Goal: Information Seeking & Learning: Learn about a topic

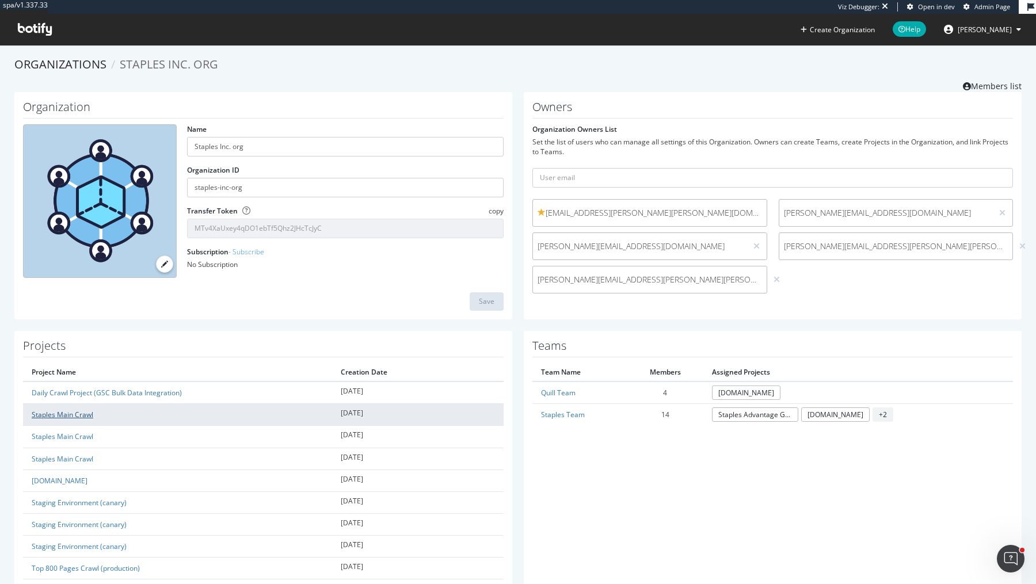
click at [90, 411] on link "Staples Main Crawl" at bounding box center [63, 415] width 62 height 10
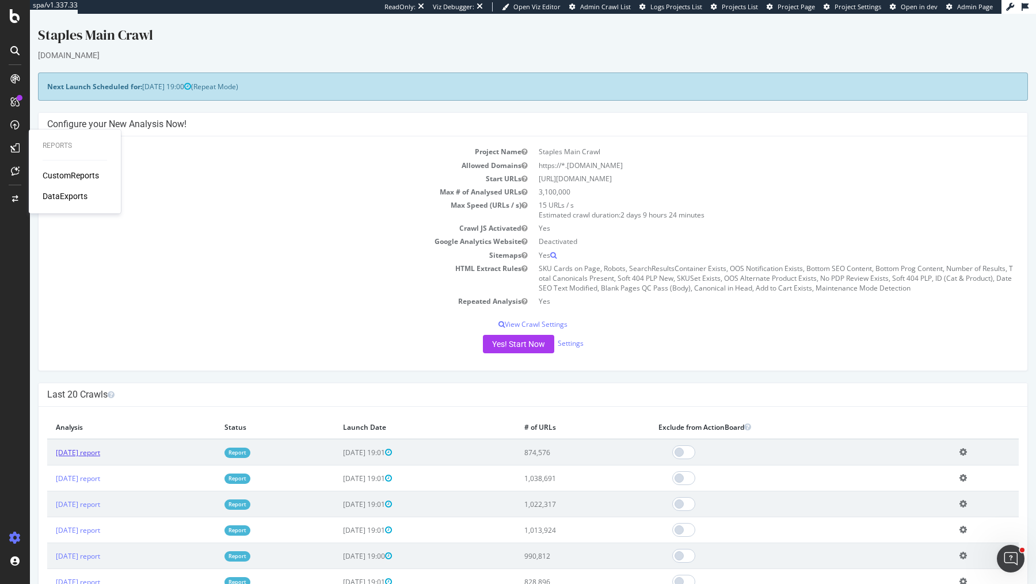
click at [93, 451] on link "[DATE] report" at bounding box center [78, 453] width 44 height 10
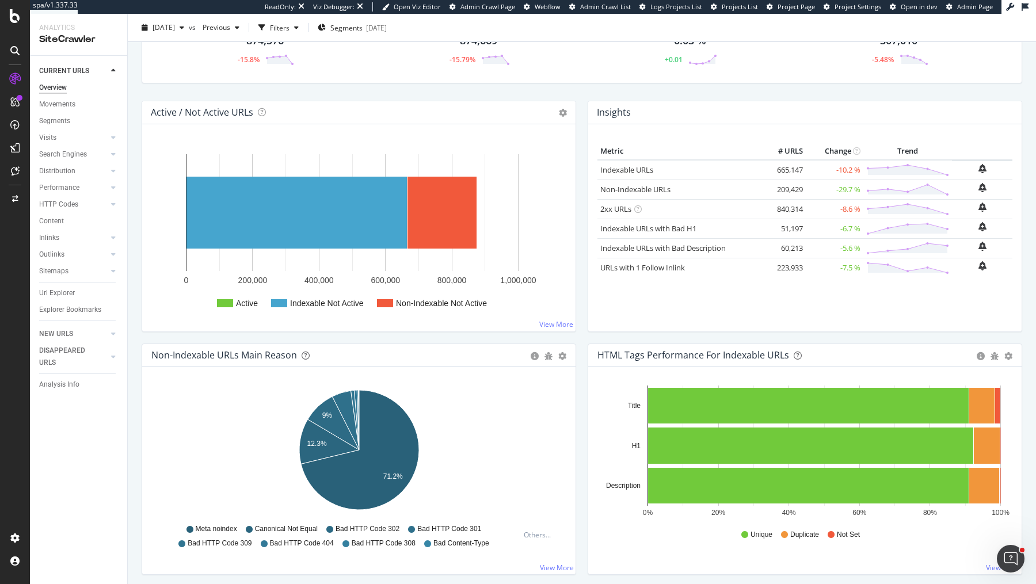
scroll to position [237, 0]
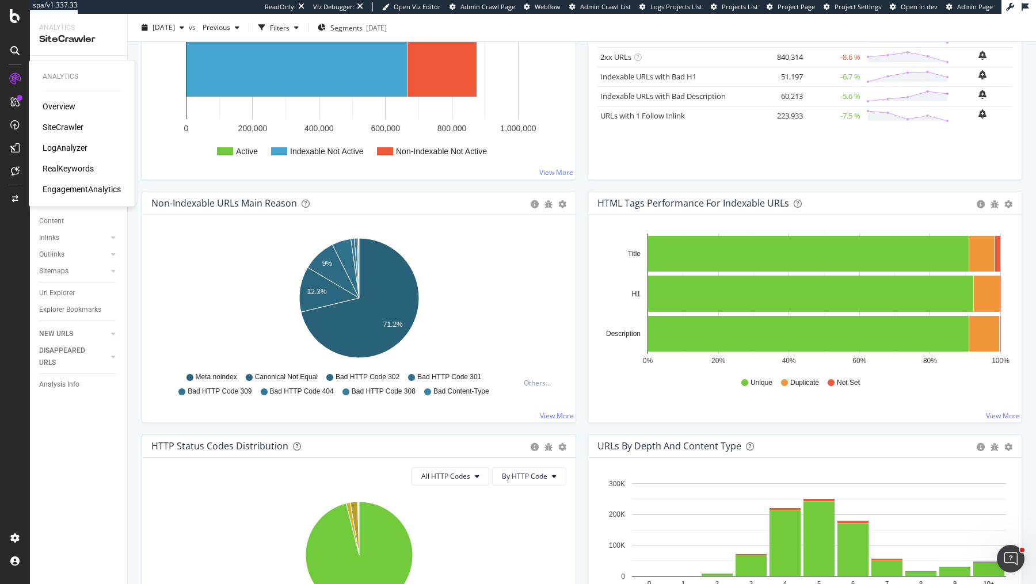
click at [79, 167] on div "RealKeywords" at bounding box center [68, 169] width 51 height 12
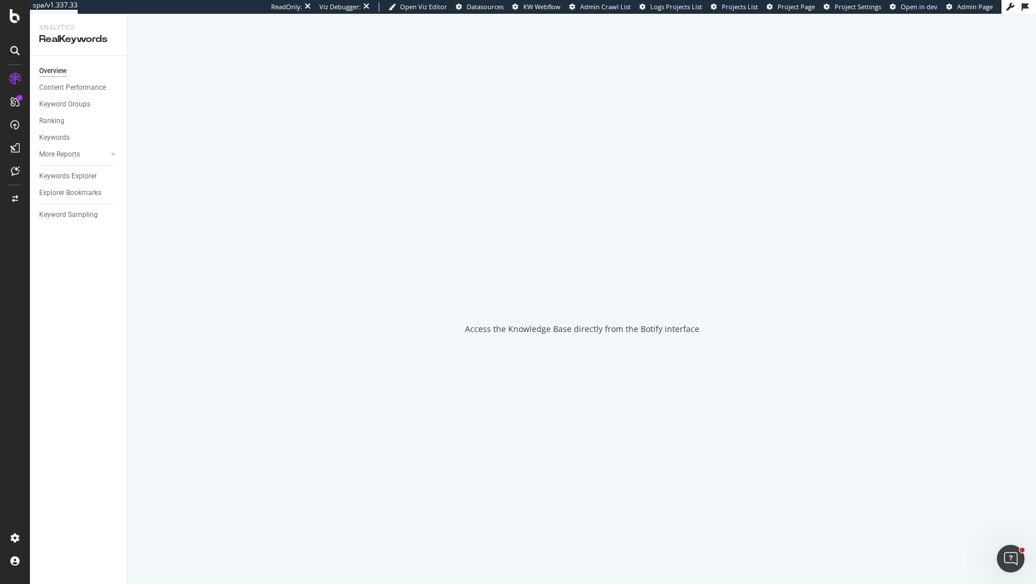
click at [74, 223] on div "Overview Content Performance Keyword Groups Ranking Keywords More Reports Count…" at bounding box center [78, 320] width 97 height 528
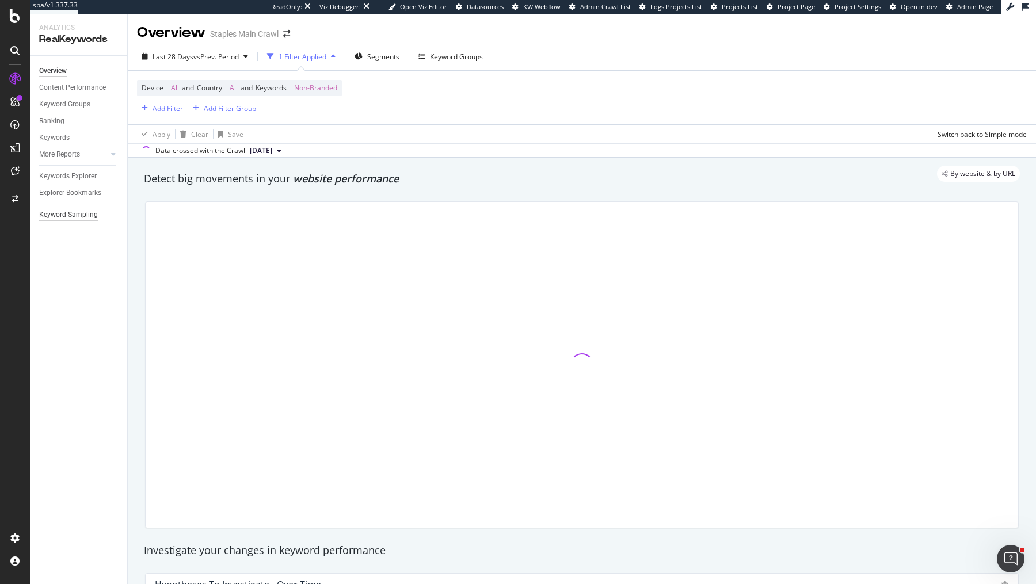
click at [92, 213] on div "Keyword Sampling" at bounding box center [68, 215] width 59 height 12
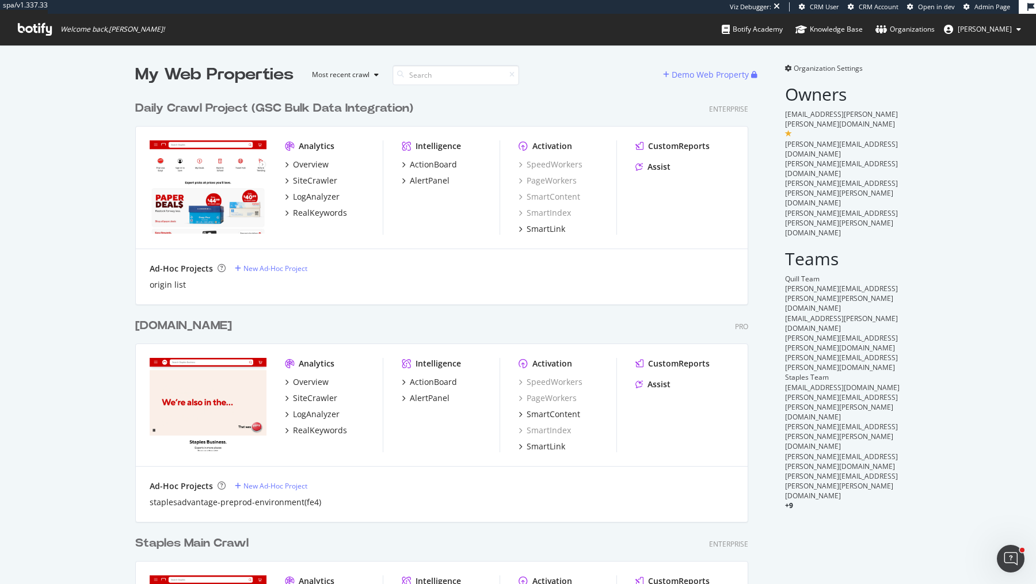
click at [293, 108] on div "Daily Crawl Project (GSC Bulk Data Integration)" at bounding box center [274, 108] width 278 height 17
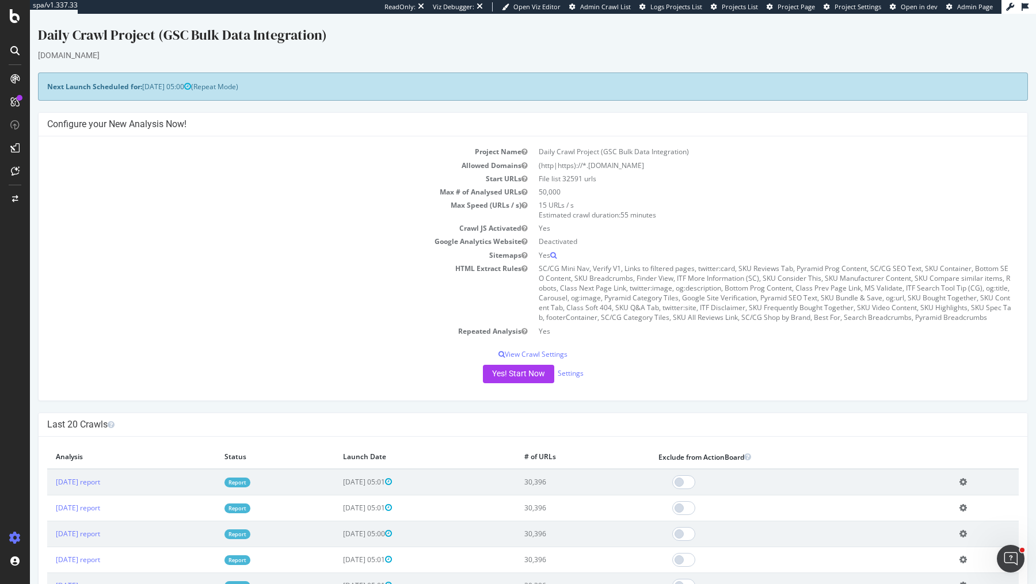
click at [549, 193] on td "50,000" at bounding box center [776, 191] width 486 height 13
click at [586, 479] on td "30,396" at bounding box center [582, 482] width 134 height 26
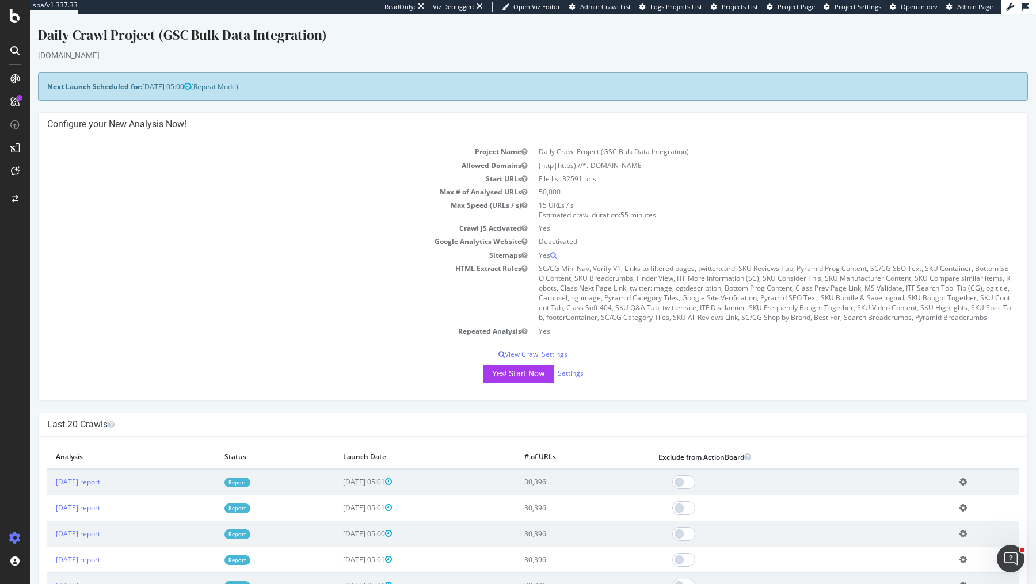
click at [586, 479] on td "30,396" at bounding box center [582, 482] width 134 height 26
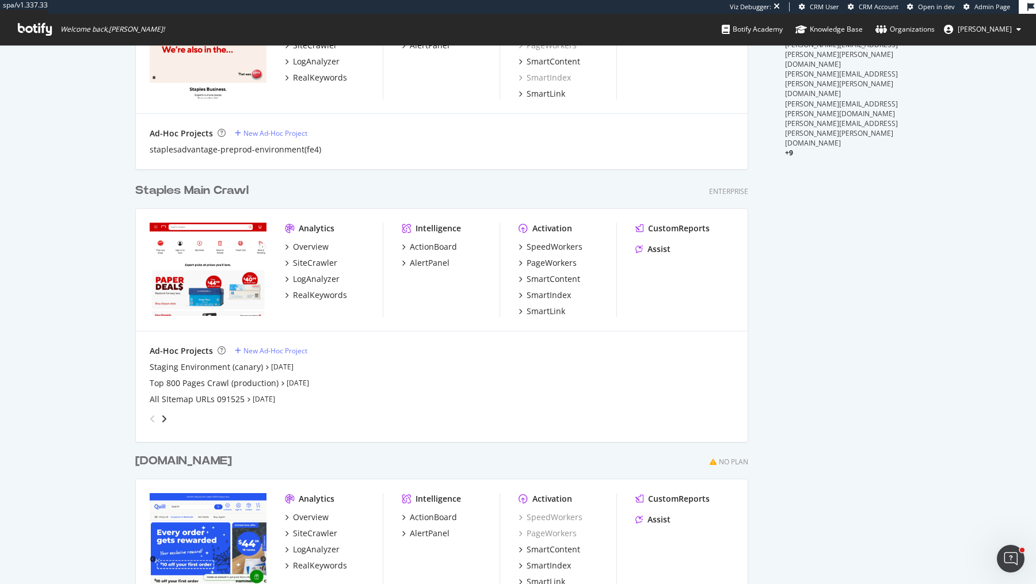
scroll to position [336, 0]
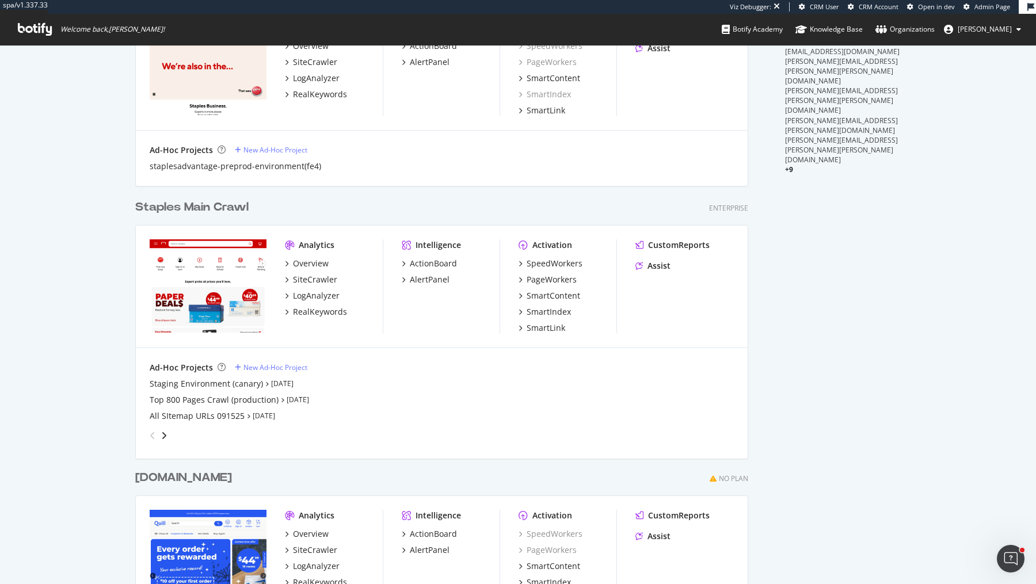
click at [212, 205] on div "Staples Main Crawl" at bounding box center [191, 207] width 113 height 17
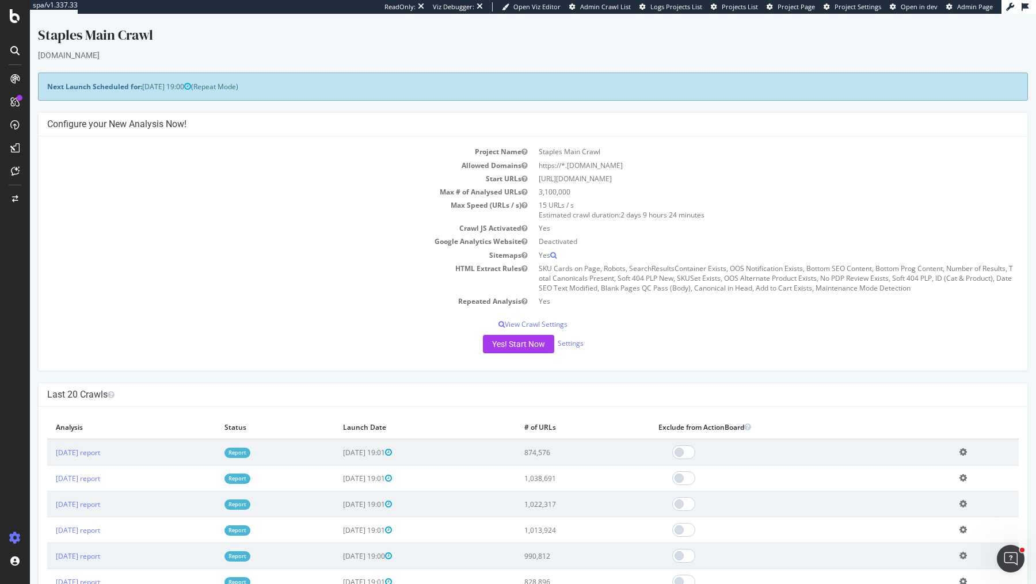
click at [96, 456] on td "[DATE] report" at bounding box center [131, 452] width 169 height 26
click at [97, 448] on link "[DATE] report" at bounding box center [78, 453] width 44 height 10
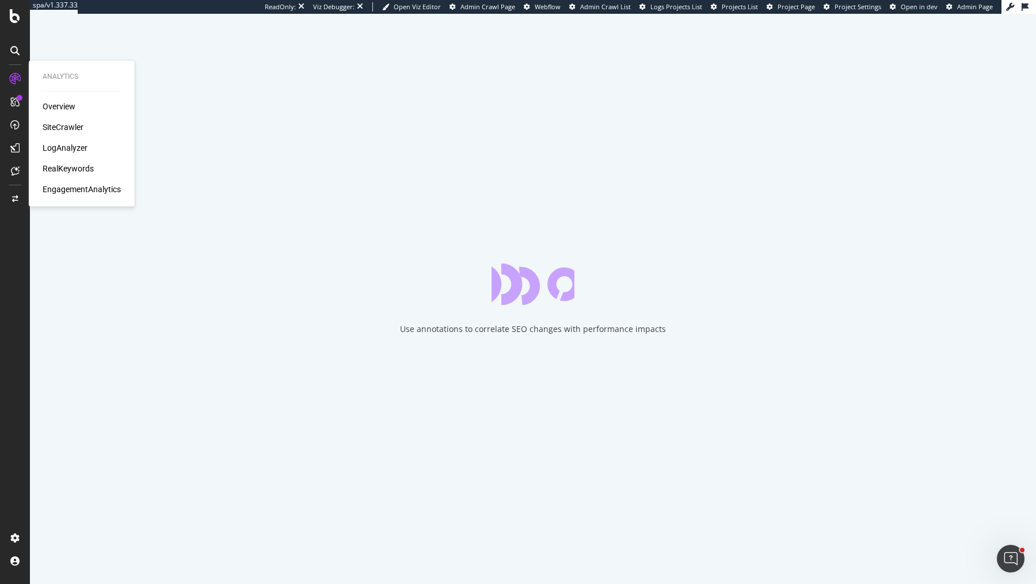
click at [56, 171] on div "RealKeywords" at bounding box center [68, 169] width 51 height 12
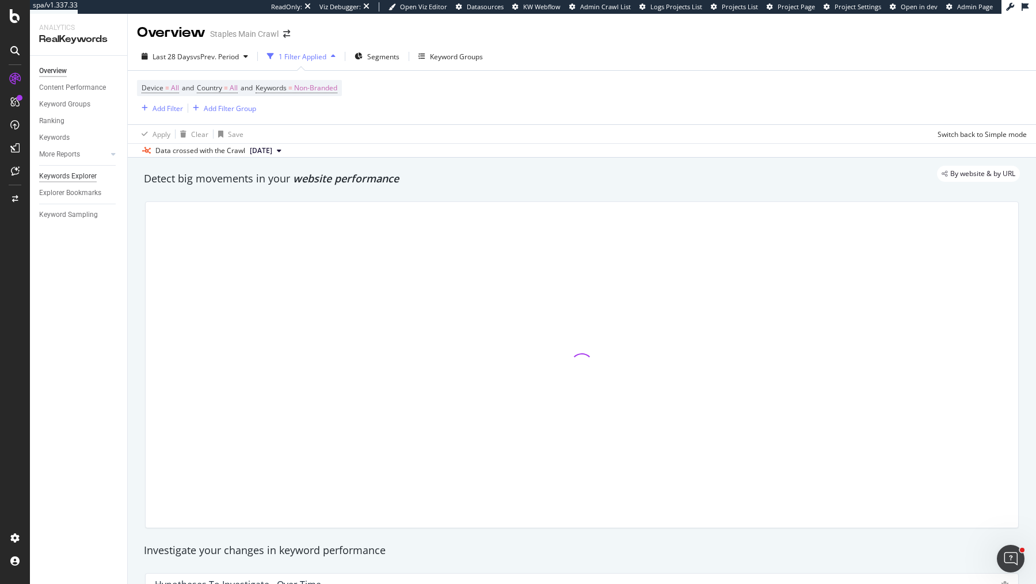
click at [61, 175] on div "Keywords Explorer" at bounding box center [68, 176] width 58 height 12
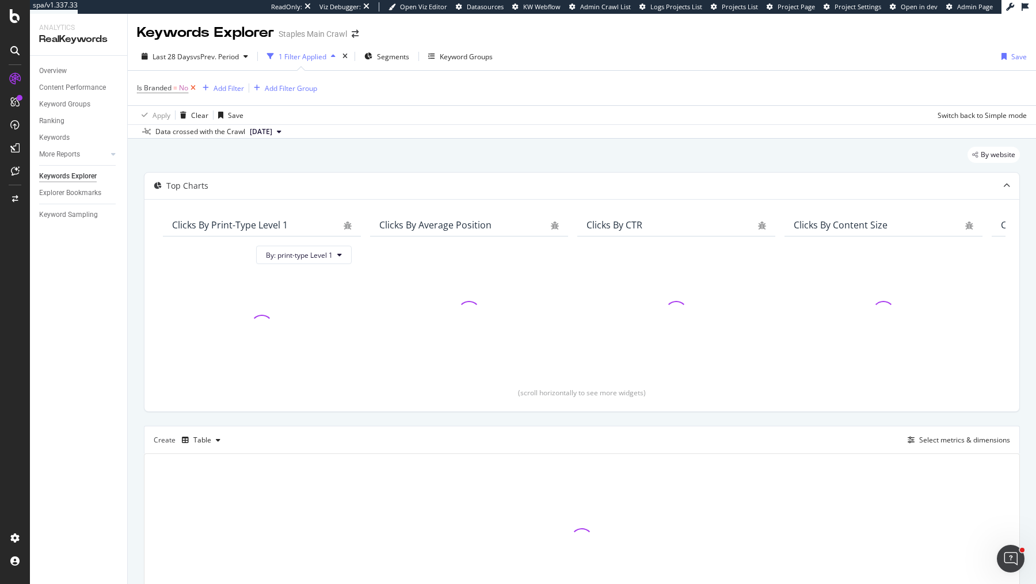
click at [192, 87] on icon at bounding box center [193, 88] width 10 height 12
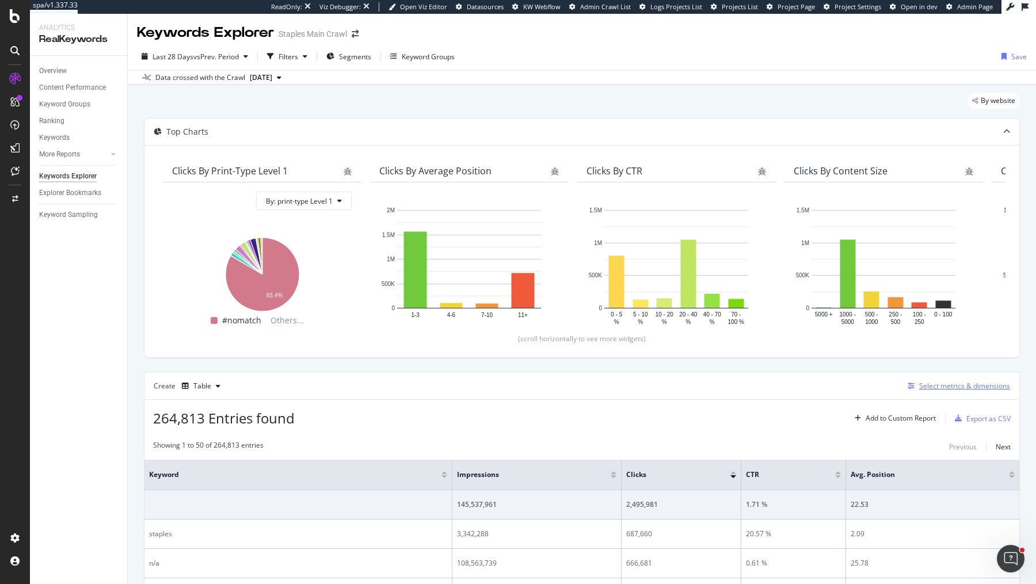
click at [942, 382] on div "Select metrics & dimensions" at bounding box center [964, 386] width 91 height 10
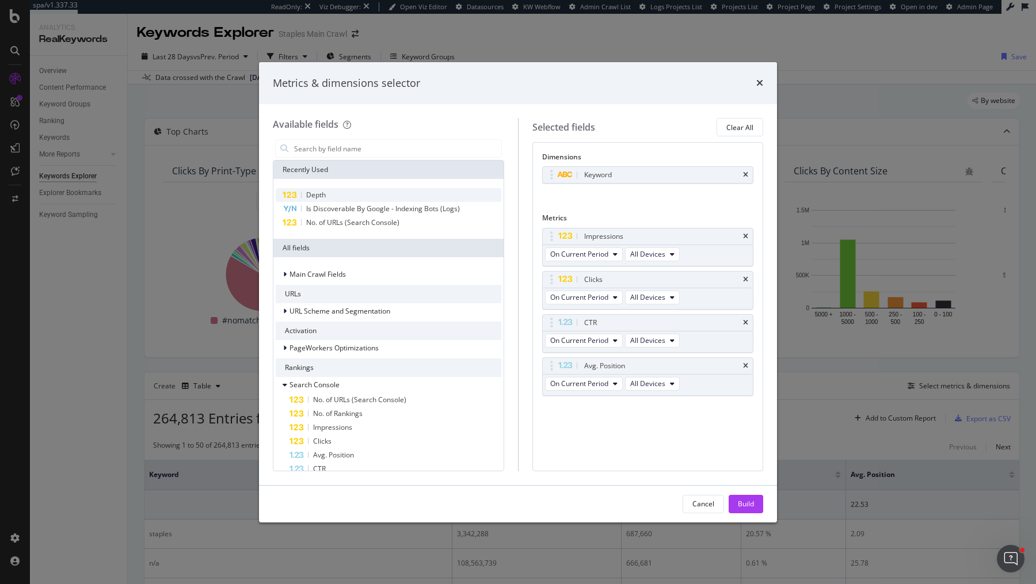
click at [341, 193] on div "Depth" at bounding box center [389, 195] width 226 height 14
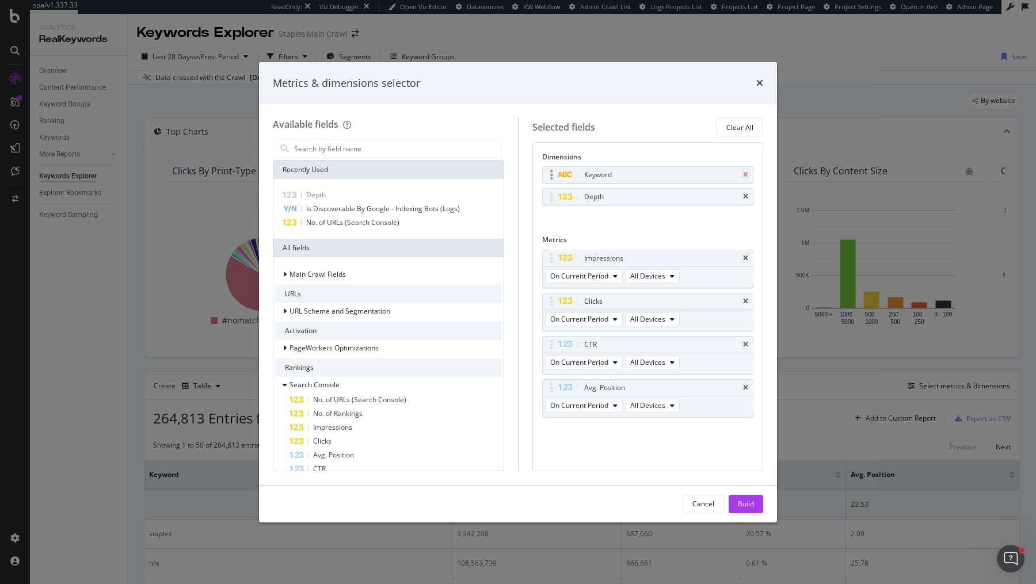
click at [748, 173] on icon "times" at bounding box center [745, 174] width 5 height 7
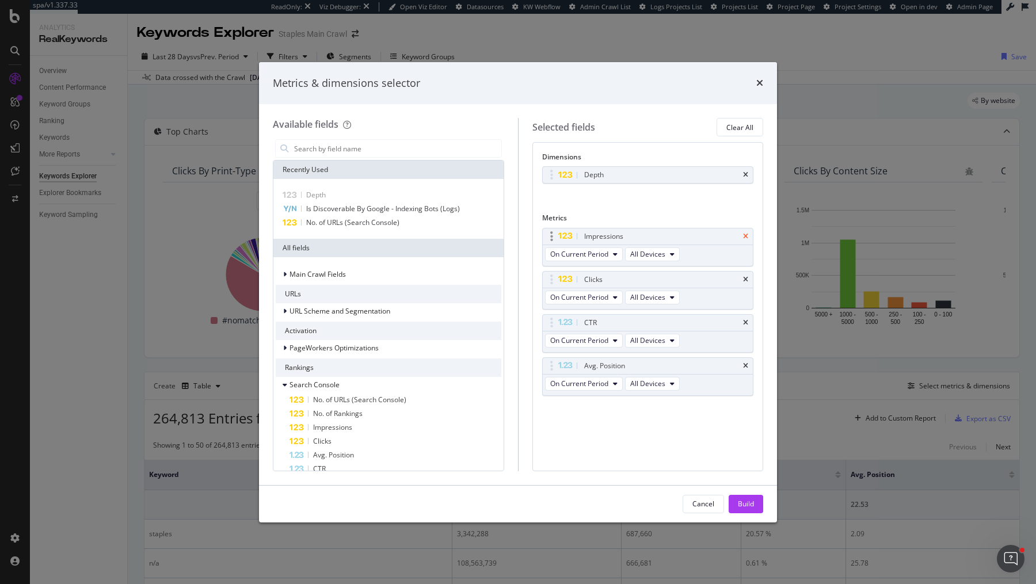
click at [747, 233] on icon "times" at bounding box center [745, 236] width 5 height 7
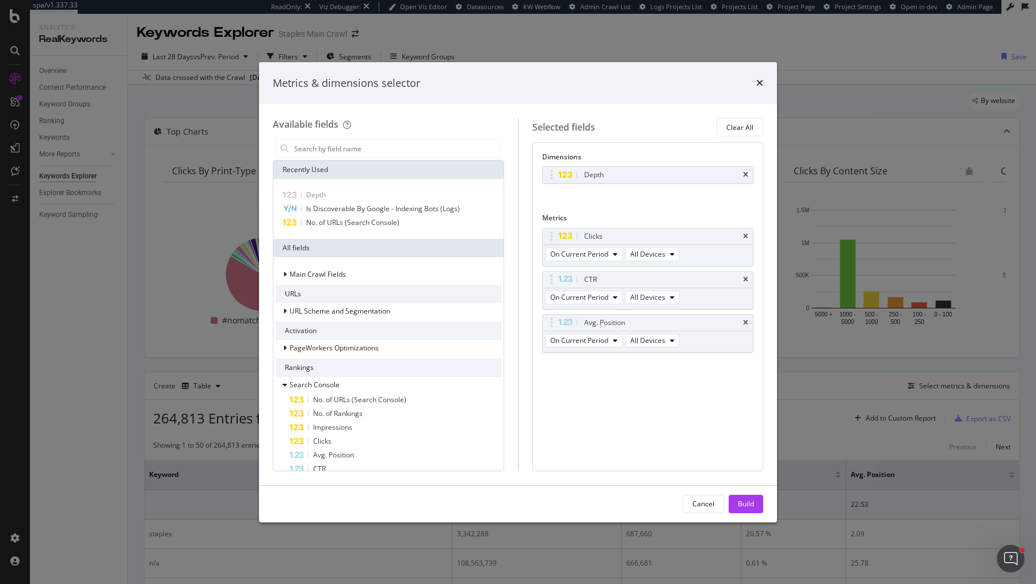
click at [747, 233] on icon "times" at bounding box center [745, 236] width 5 height 7
click at [747, 276] on icon "times" at bounding box center [745, 279] width 5 height 7
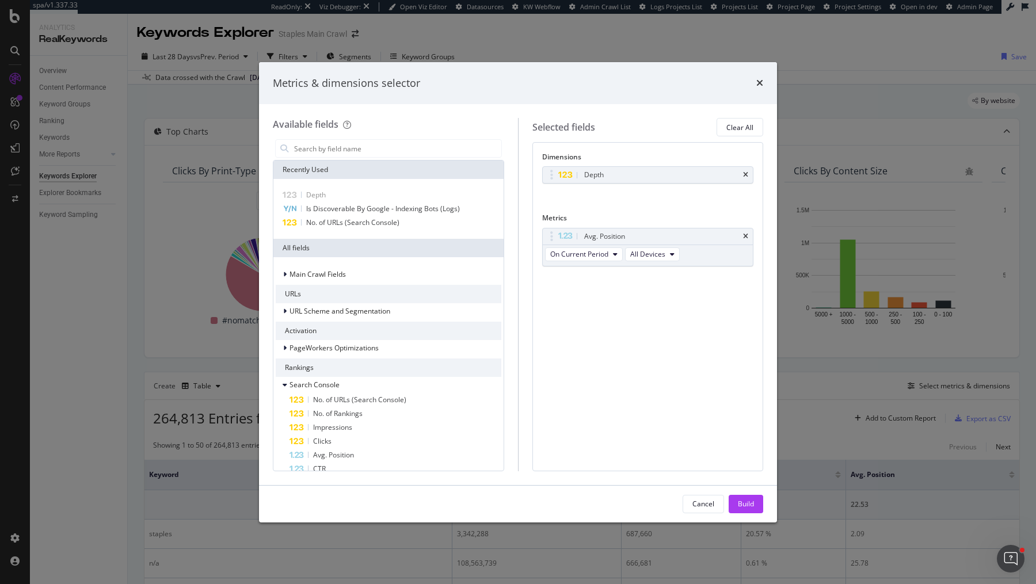
click at [747, 233] on icon "times" at bounding box center [745, 236] width 5 height 7
click at [747, 231] on div "No Metric Selected" at bounding box center [648, 237] width 212 height 18
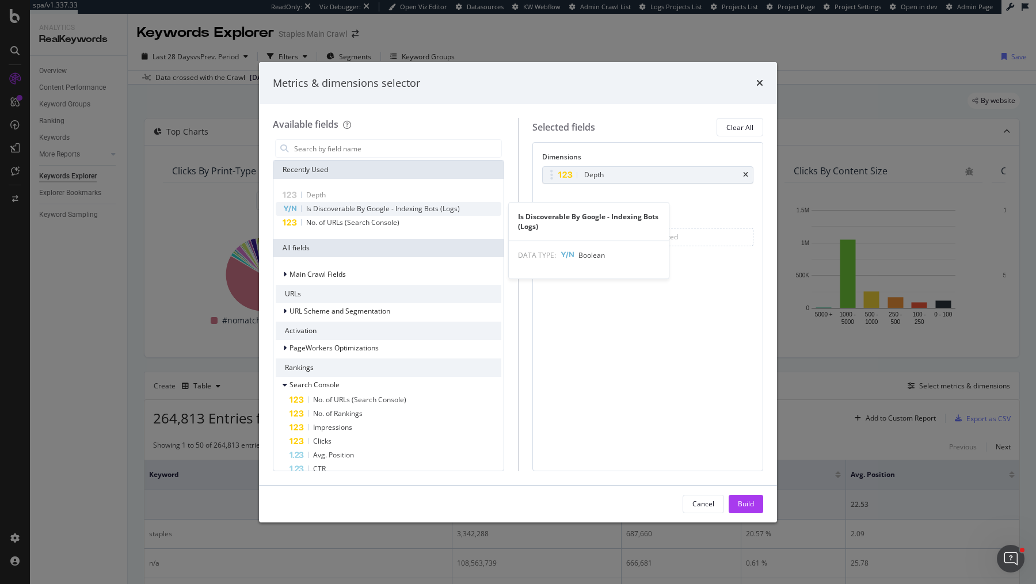
click at [439, 204] on span "Is Discoverable By Google - Indexing Bots (Logs)" at bounding box center [383, 209] width 154 height 10
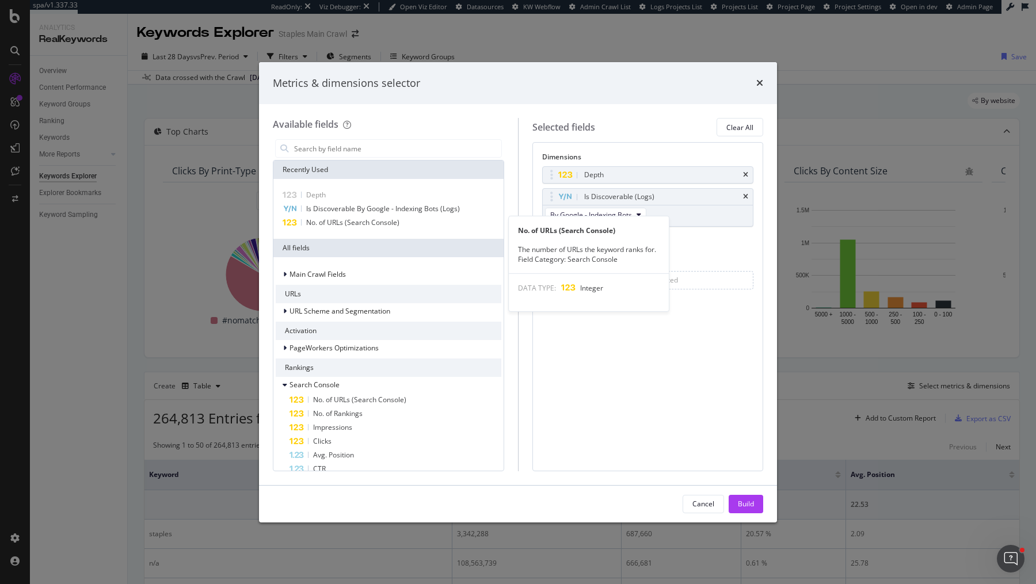
drag, startPoint x: 396, startPoint y: 222, endPoint x: 629, endPoint y: 339, distance: 261.7
click at [396, 222] on span "No. of URLs (Search Console)" at bounding box center [352, 222] width 93 height 10
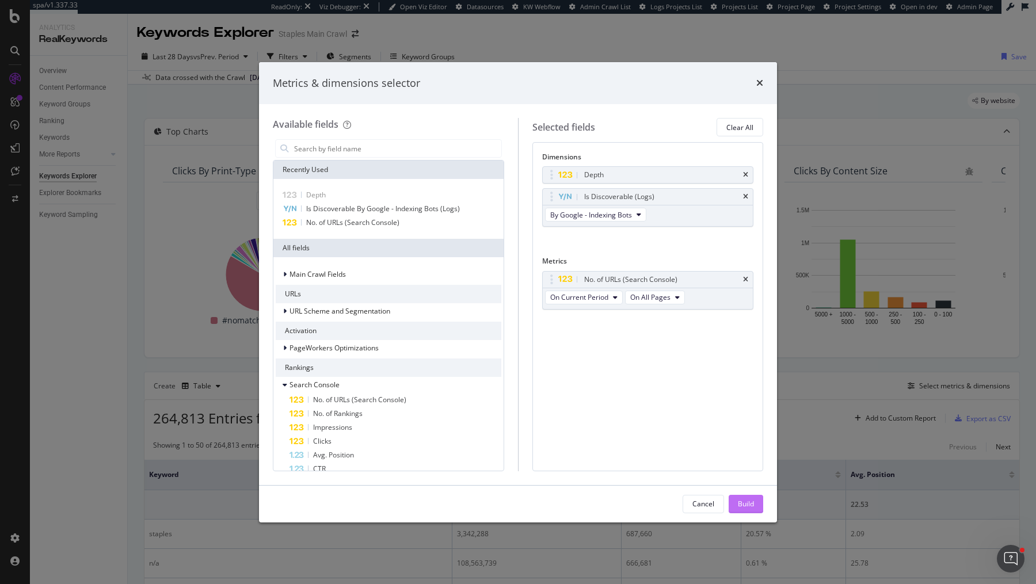
click at [755, 502] on button "Build" at bounding box center [745, 504] width 35 height 18
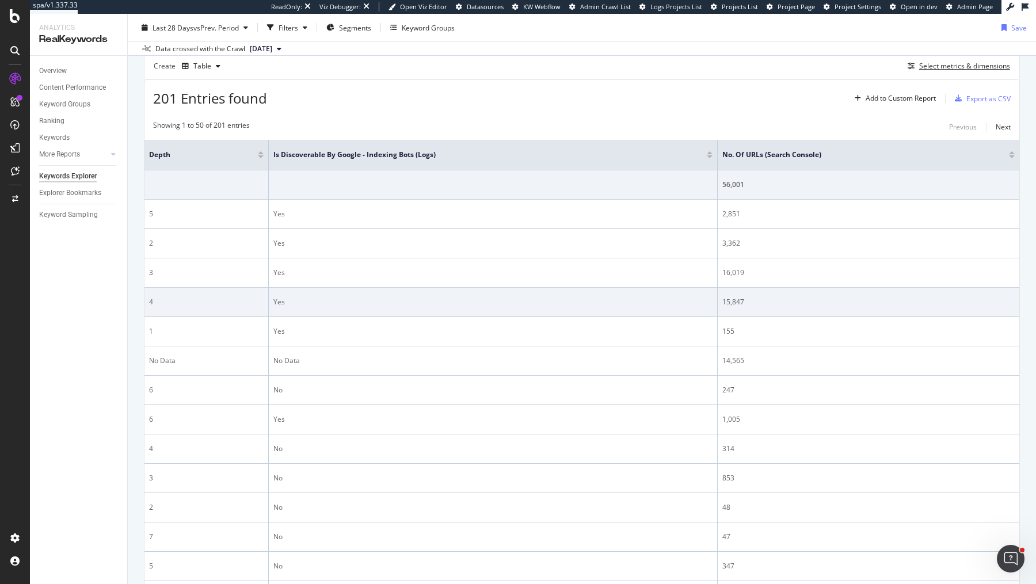
scroll to position [316, 0]
drag, startPoint x: 722, startPoint y: 184, endPoint x: 754, endPoint y: 311, distance: 131.2
click at [754, 311] on td "15,847" at bounding box center [867, 305] width 301 height 29
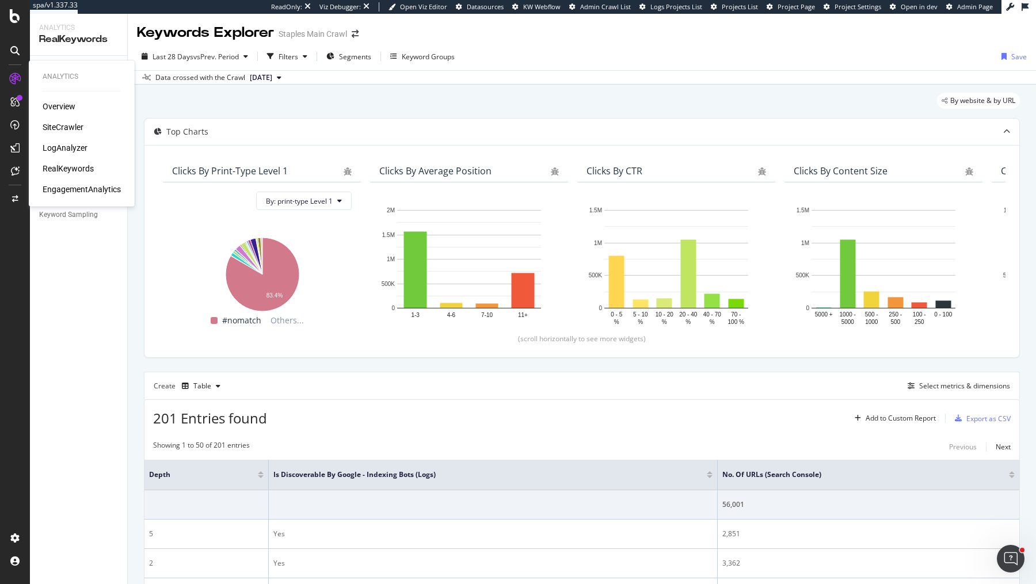
click at [60, 131] on div "SiteCrawler" at bounding box center [63, 127] width 41 height 12
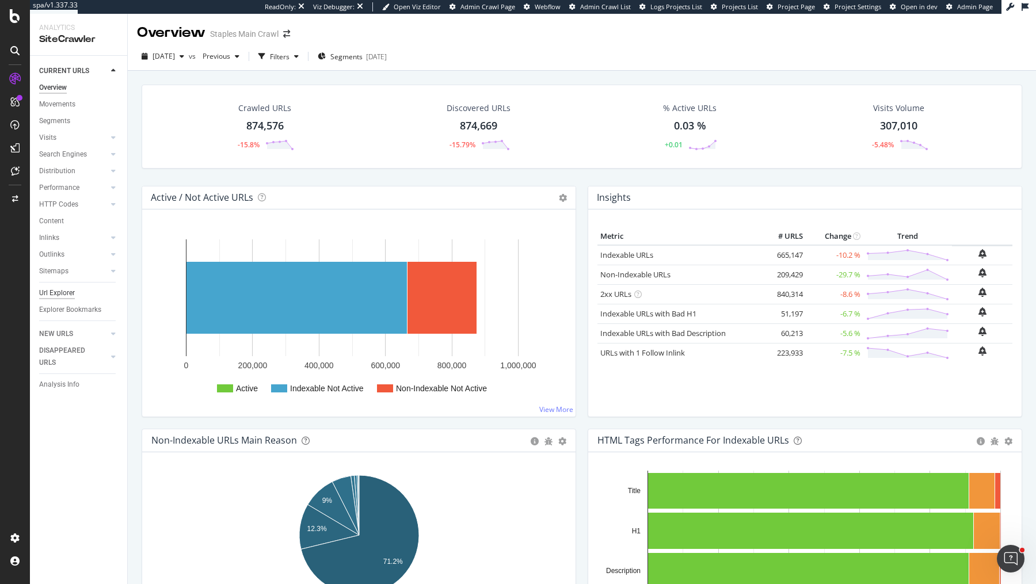
click at [67, 296] on div "Url Explorer" at bounding box center [57, 293] width 36 height 12
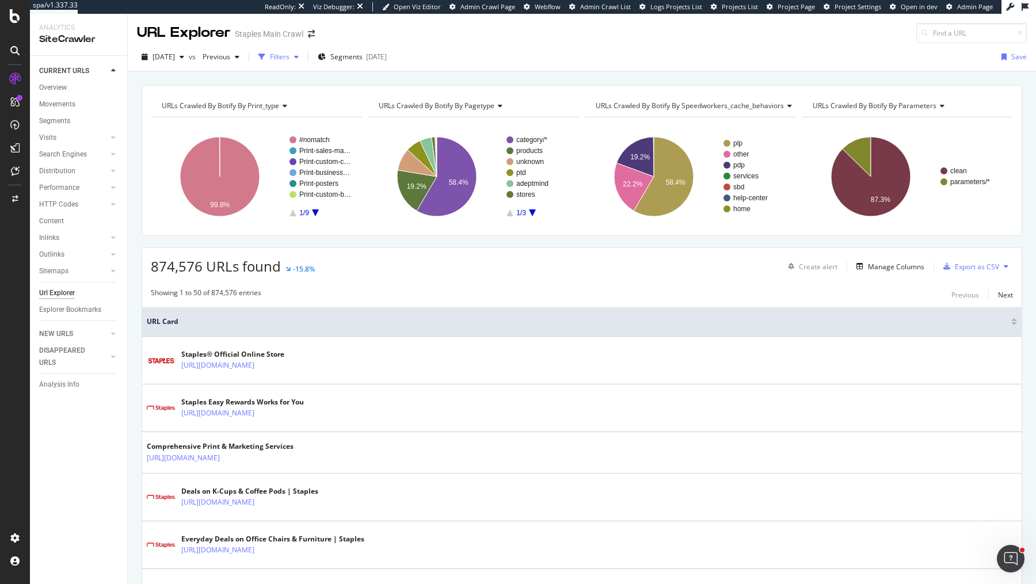
click at [289, 59] on div "Filters" at bounding box center [280, 57] width 20 height 10
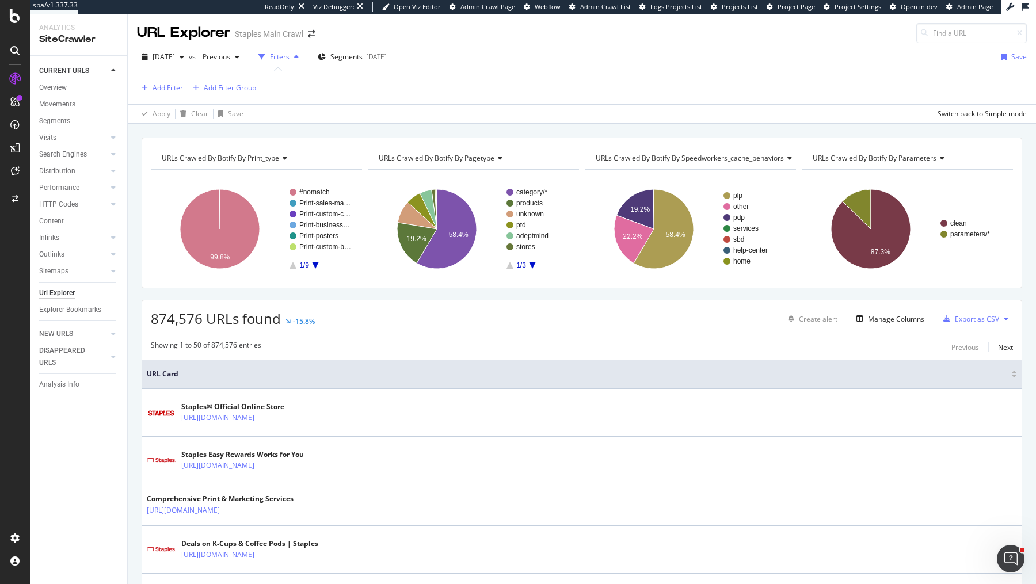
click at [161, 83] on div "Add Filter" at bounding box center [167, 88] width 30 height 10
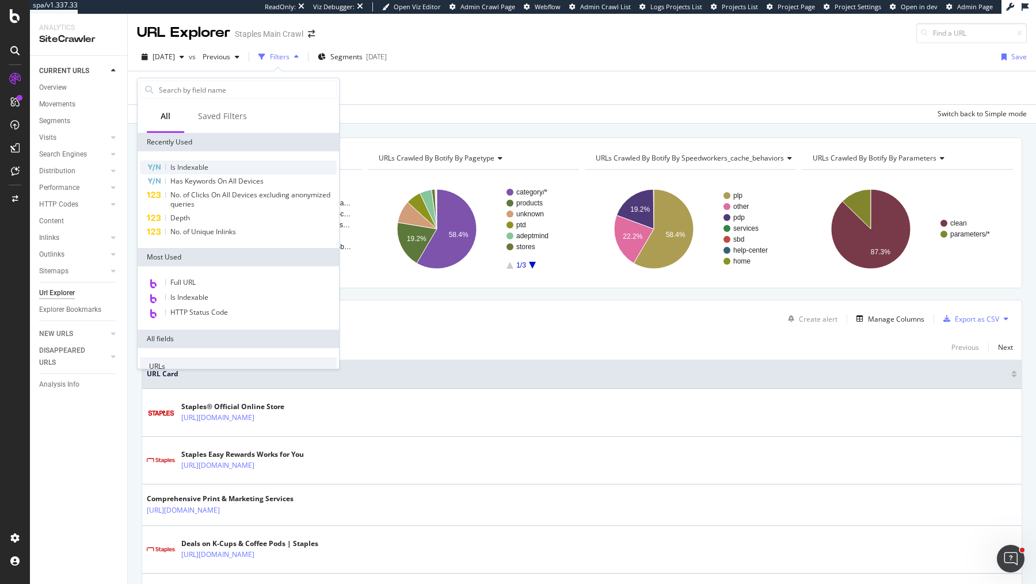
click at [177, 172] on div "Is Indexable" at bounding box center [238, 168] width 197 height 14
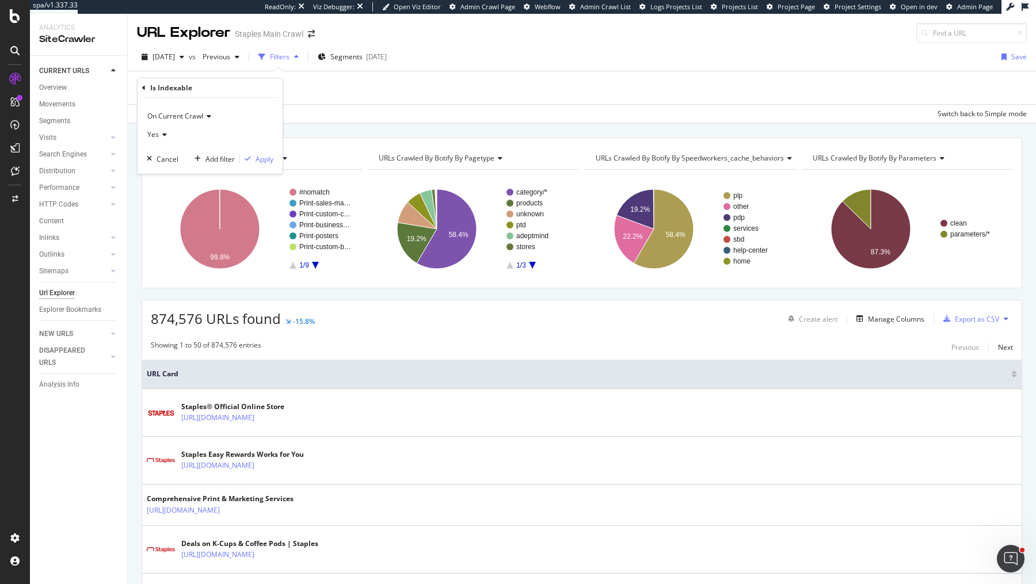
click at [277, 155] on div "On Current Crawl Yes Cancel Add filter Apply" at bounding box center [210, 136] width 145 height 76
click at [271, 156] on div "Apply" at bounding box center [264, 159] width 18 height 10
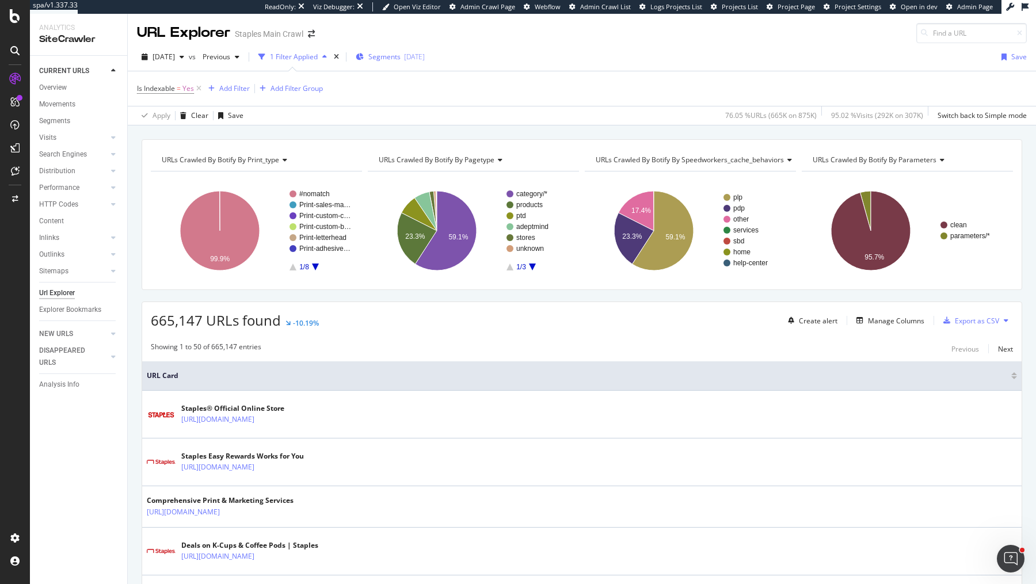
click at [400, 58] on span "Segments" at bounding box center [384, 57] width 32 height 10
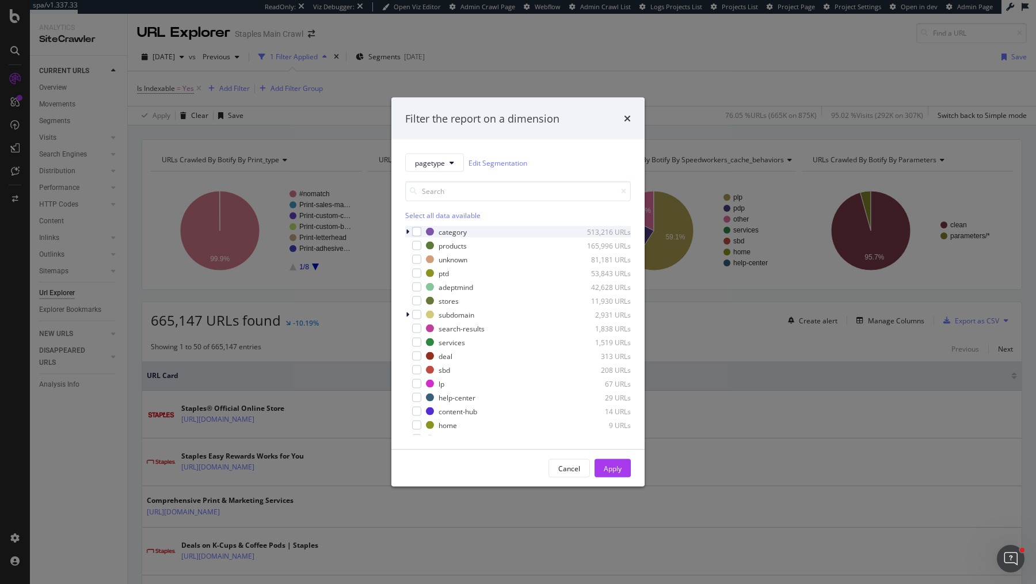
click at [418, 226] on div "category 513,216 URLs" at bounding box center [518, 232] width 226 height 12
click at [418, 231] on div "modal" at bounding box center [416, 231] width 9 height 9
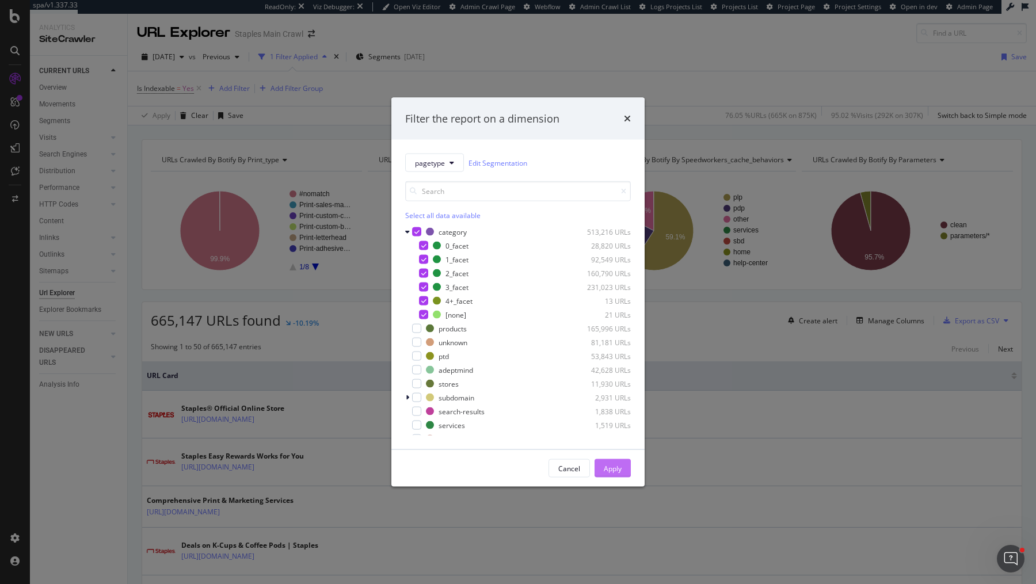
click at [613, 468] on div "Apply" at bounding box center [613, 468] width 18 height 10
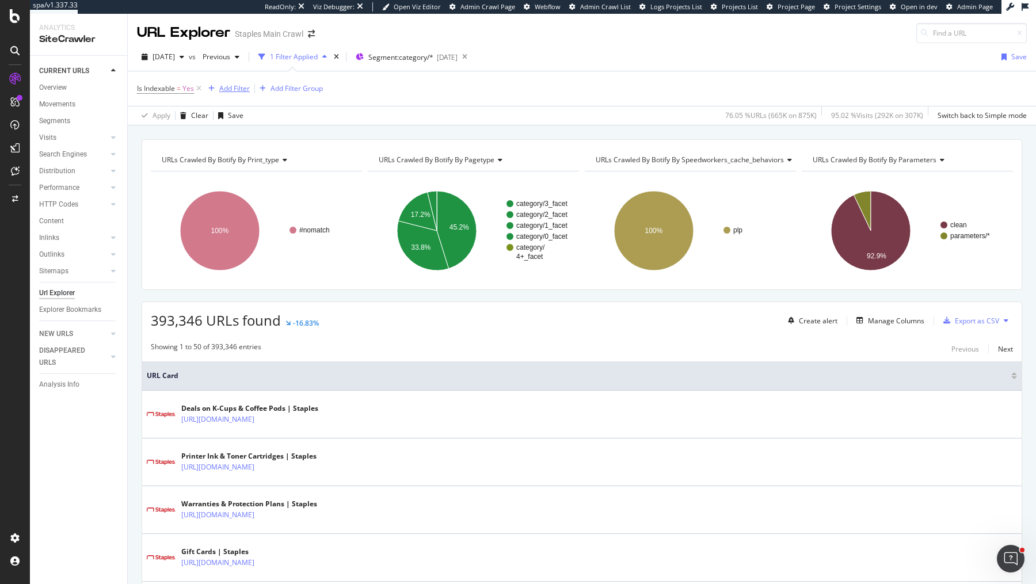
click at [246, 89] on div "Add Filter" at bounding box center [234, 88] width 30 height 10
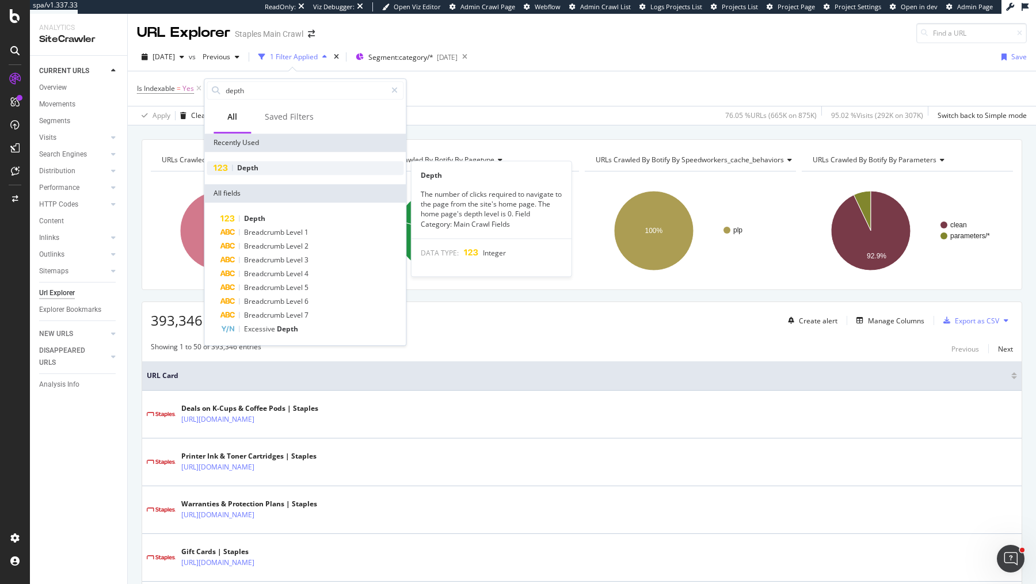
type input "depth"
click at [281, 169] on div "Depth" at bounding box center [305, 168] width 197 height 14
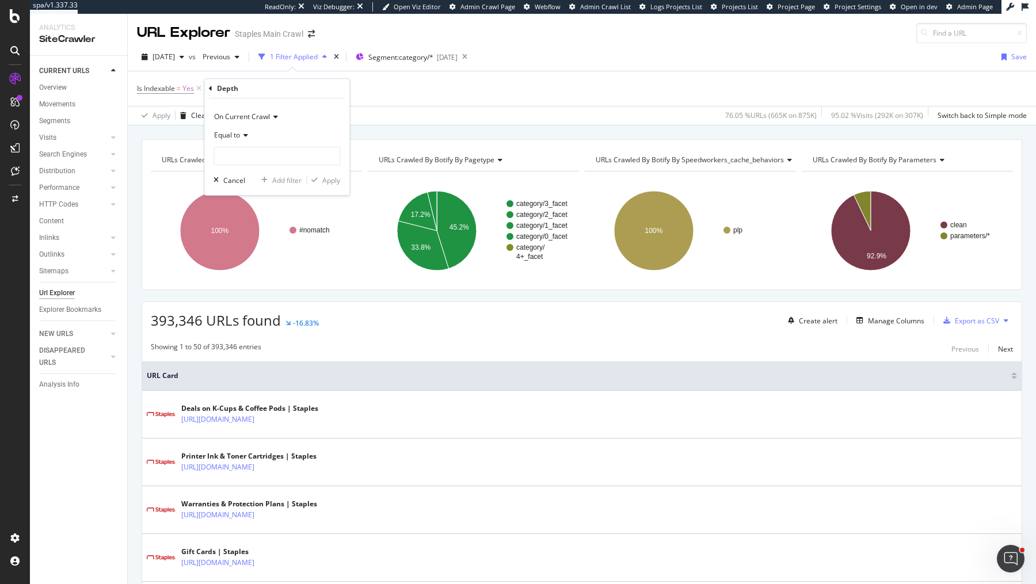
click at [246, 138] on icon at bounding box center [244, 135] width 8 height 7
click at [259, 239] on div "Greater than or equal to" at bounding box center [277, 233] width 123 height 15
click at [288, 158] on input "number" at bounding box center [276, 156] width 127 height 18
type input "6"
click at [335, 181] on div "Apply" at bounding box center [331, 180] width 18 height 10
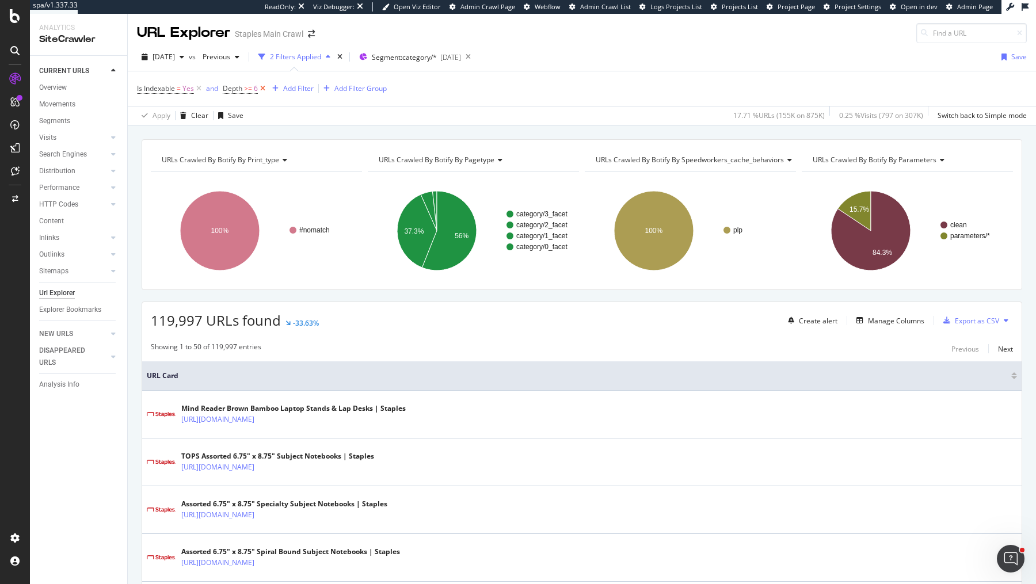
click at [265, 85] on icon at bounding box center [263, 89] width 10 height 12
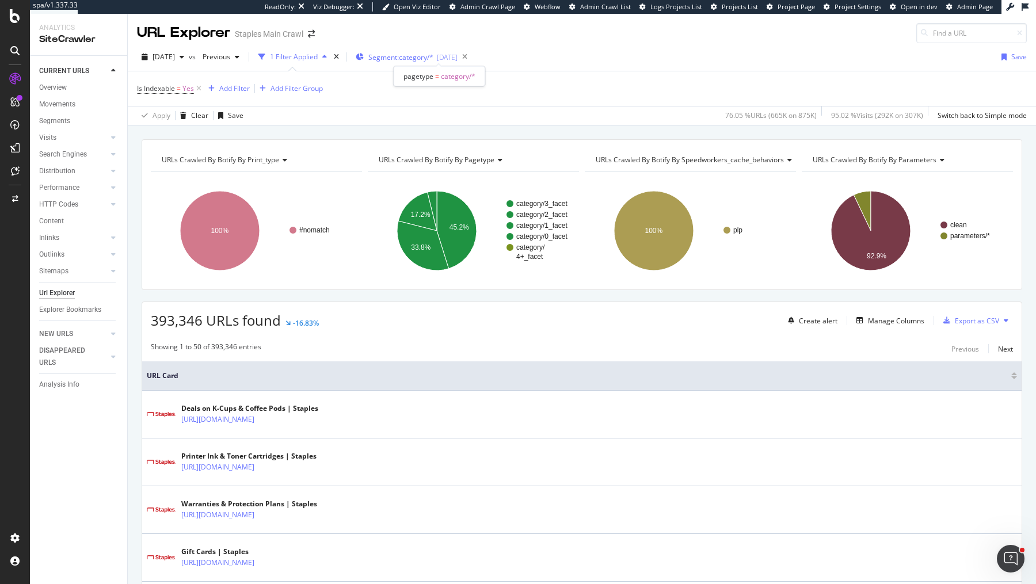
click at [419, 57] on span "Segment: category/*" at bounding box center [400, 57] width 65 height 10
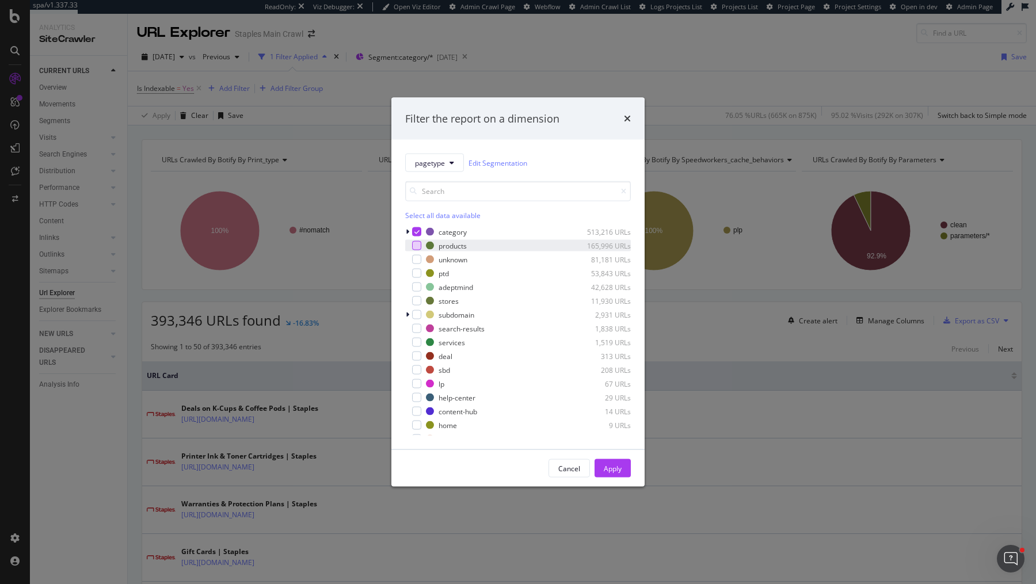
click at [414, 246] on div "modal" at bounding box center [416, 245] width 9 height 9
click at [419, 231] on div "modal" at bounding box center [416, 231] width 9 height 9
click at [616, 468] on div "Apply" at bounding box center [613, 468] width 18 height 10
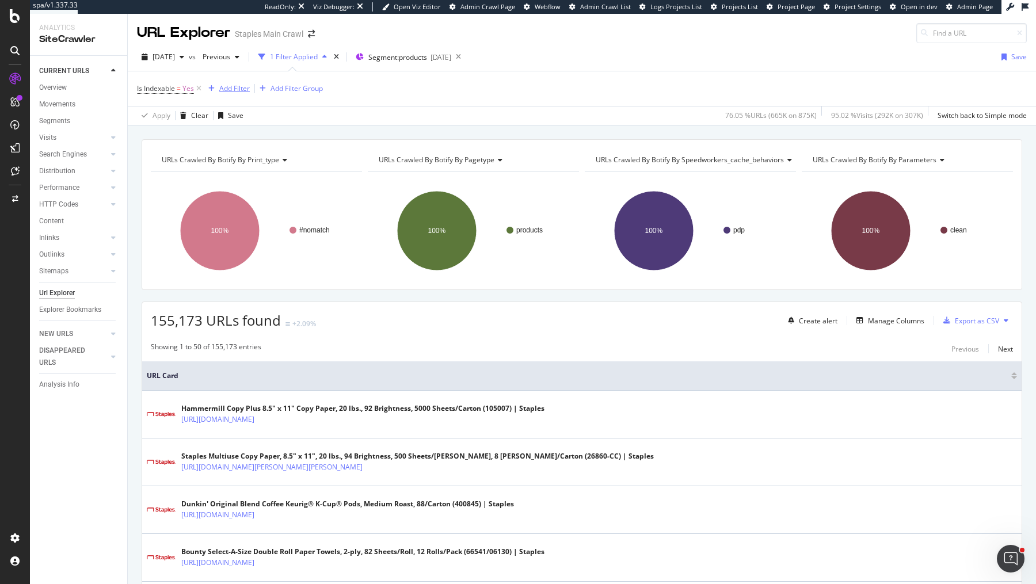
click at [223, 94] on div "Add Filter" at bounding box center [227, 88] width 46 height 13
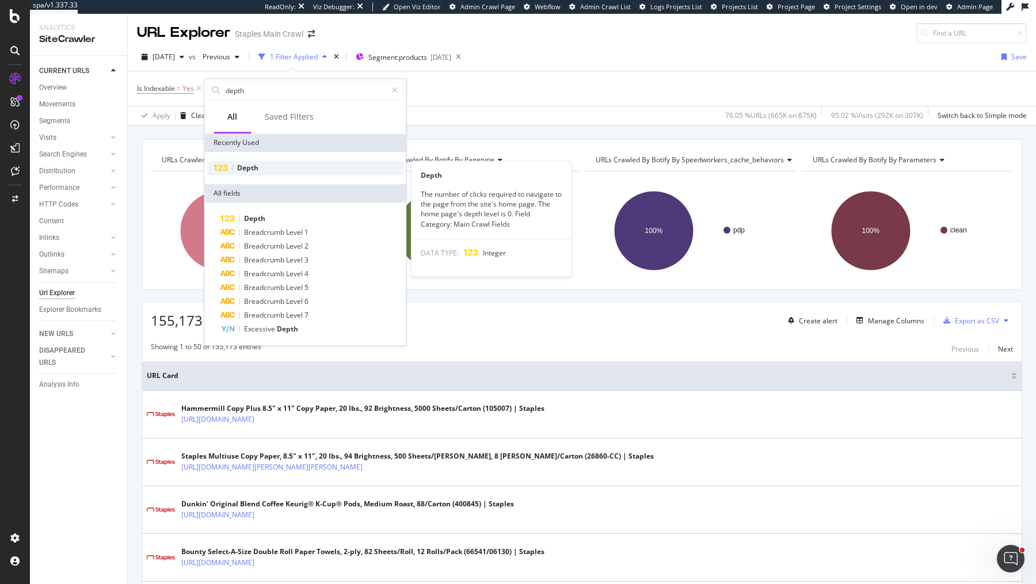
click at [260, 166] on div "Depth" at bounding box center [305, 168] width 197 height 14
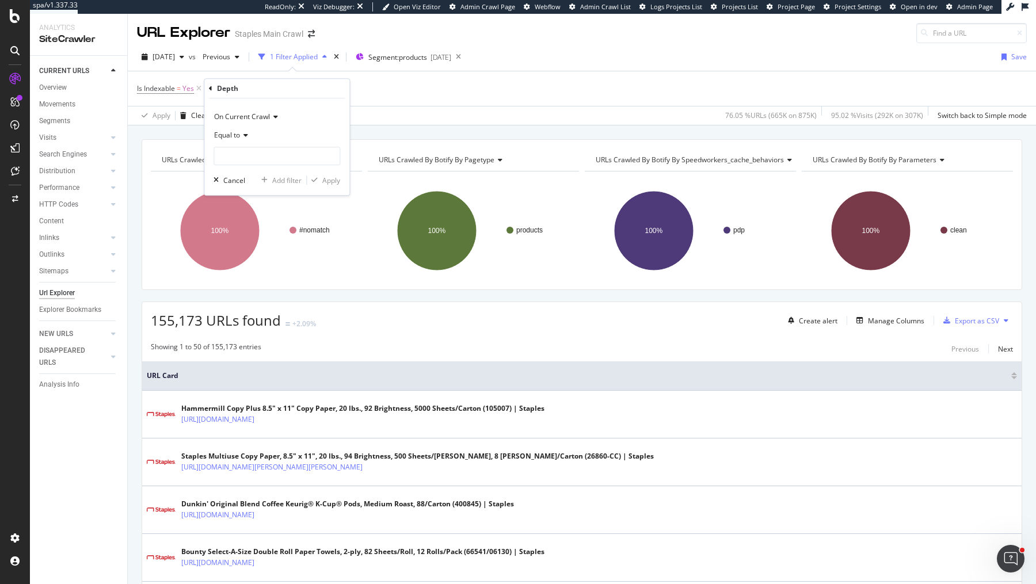
click at [242, 131] on div "Equal to" at bounding box center [276, 135] width 127 height 18
click at [265, 230] on span "Greater than or equal to" at bounding box center [258, 234] width 78 height 10
click at [312, 159] on input "number" at bounding box center [276, 156] width 127 height 18
type input "6"
click at [331, 180] on div "Apply" at bounding box center [331, 180] width 18 height 10
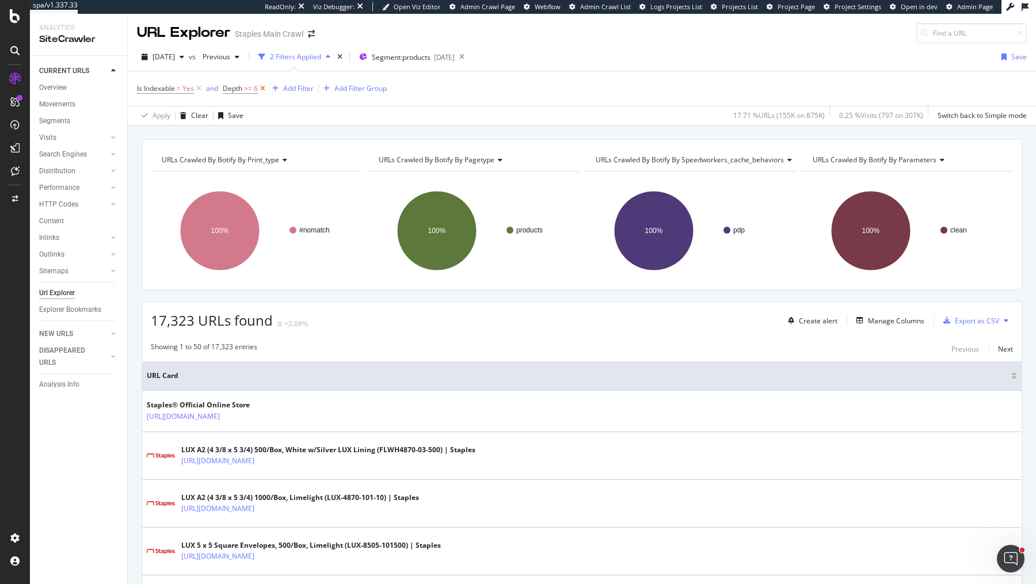
click at [263, 88] on icon at bounding box center [263, 89] width 10 height 12
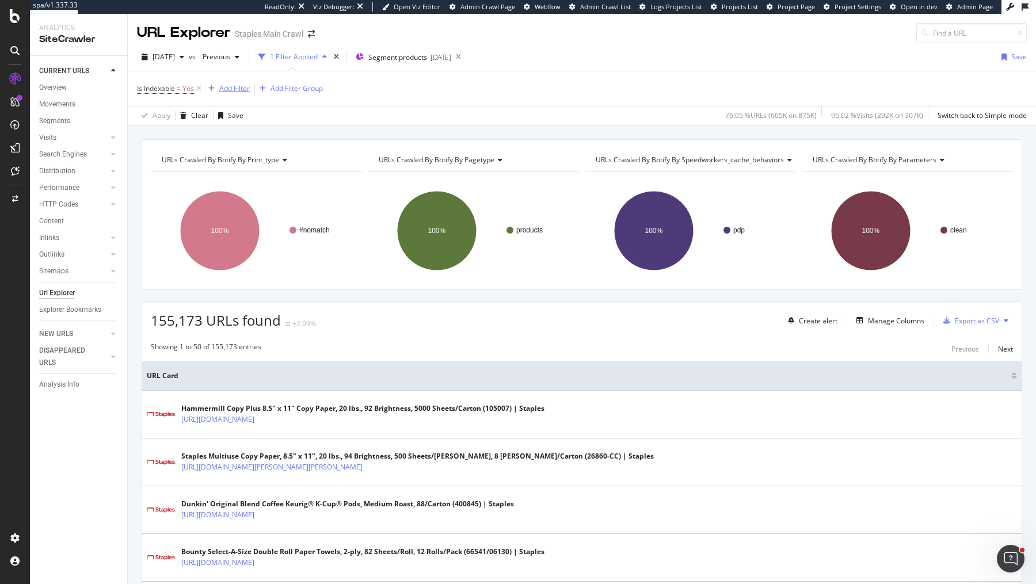
click at [242, 86] on div "Add Filter" at bounding box center [234, 88] width 30 height 10
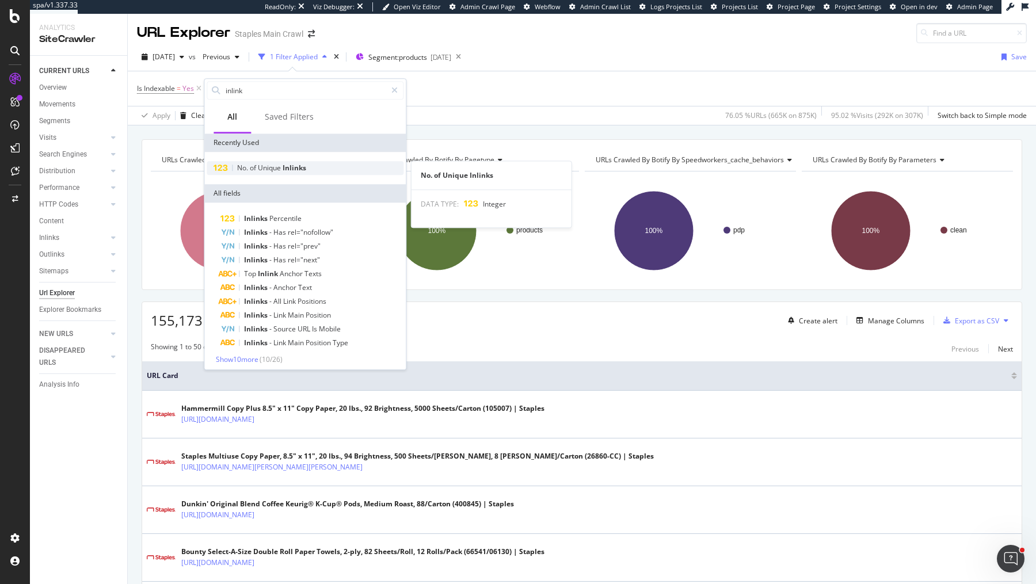
type input "inlink"
click at [258, 163] on span "Unique" at bounding box center [270, 168] width 25 height 10
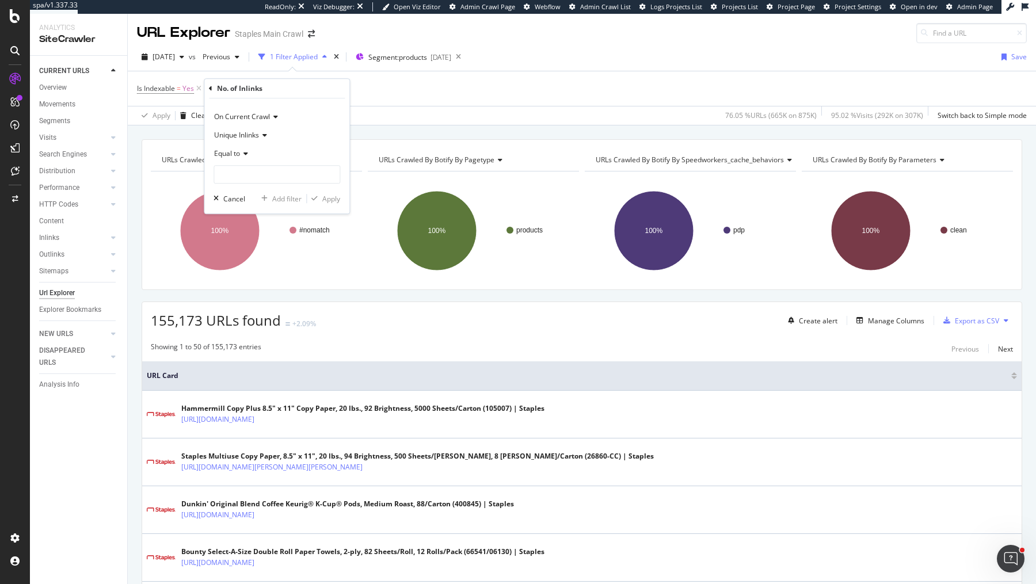
click at [238, 152] on span "Equal to" at bounding box center [227, 153] width 26 height 10
click at [252, 218] on span "Less than or equal to" at bounding box center [252, 222] width 67 height 10
click at [278, 170] on input "number" at bounding box center [276, 174] width 127 height 18
type input "5"
click at [328, 202] on div "Apply" at bounding box center [331, 199] width 18 height 10
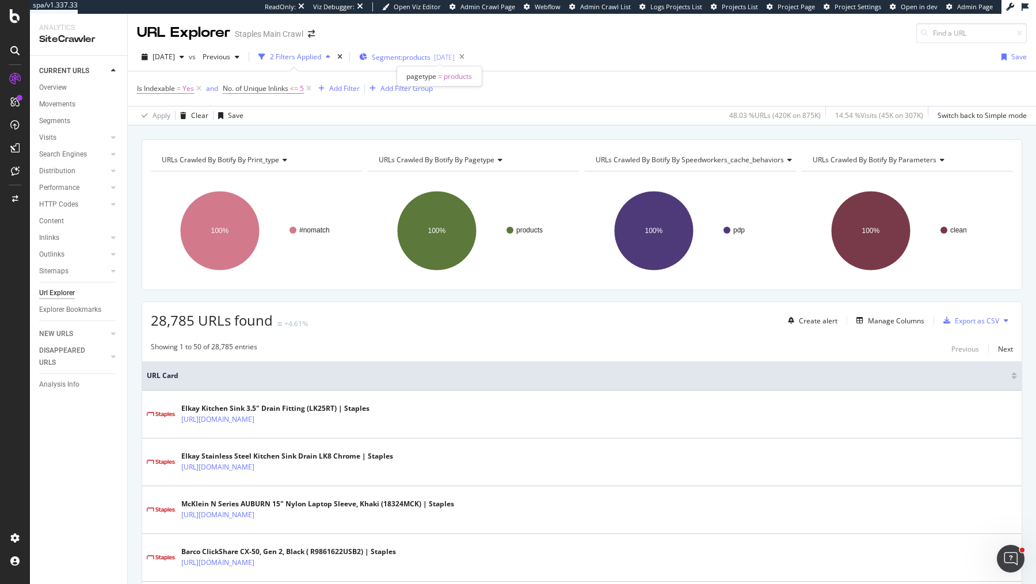
click at [430, 52] on span "Segment: products" at bounding box center [401, 57] width 59 height 10
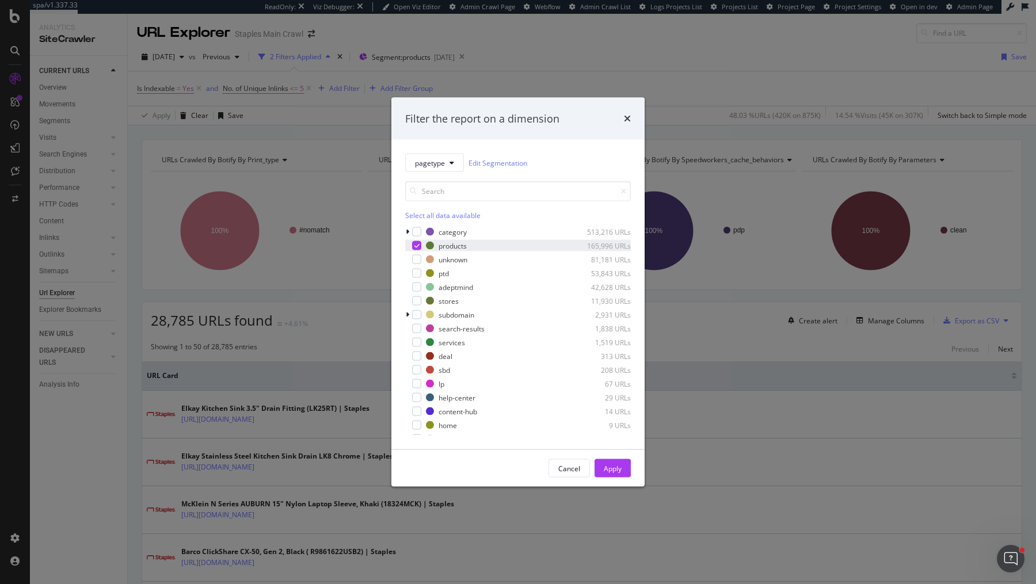
click at [419, 243] on icon "modal" at bounding box center [416, 246] width 5 height 6
click at [418, 234] on div "modal" at bounding box center [416, 231] width 9 height 9
click at [608, 472] on div "Apply" at bounding box center [613, 468] width 18 height 10
